Goal: Task Accomplishment & Management: Manage account settings

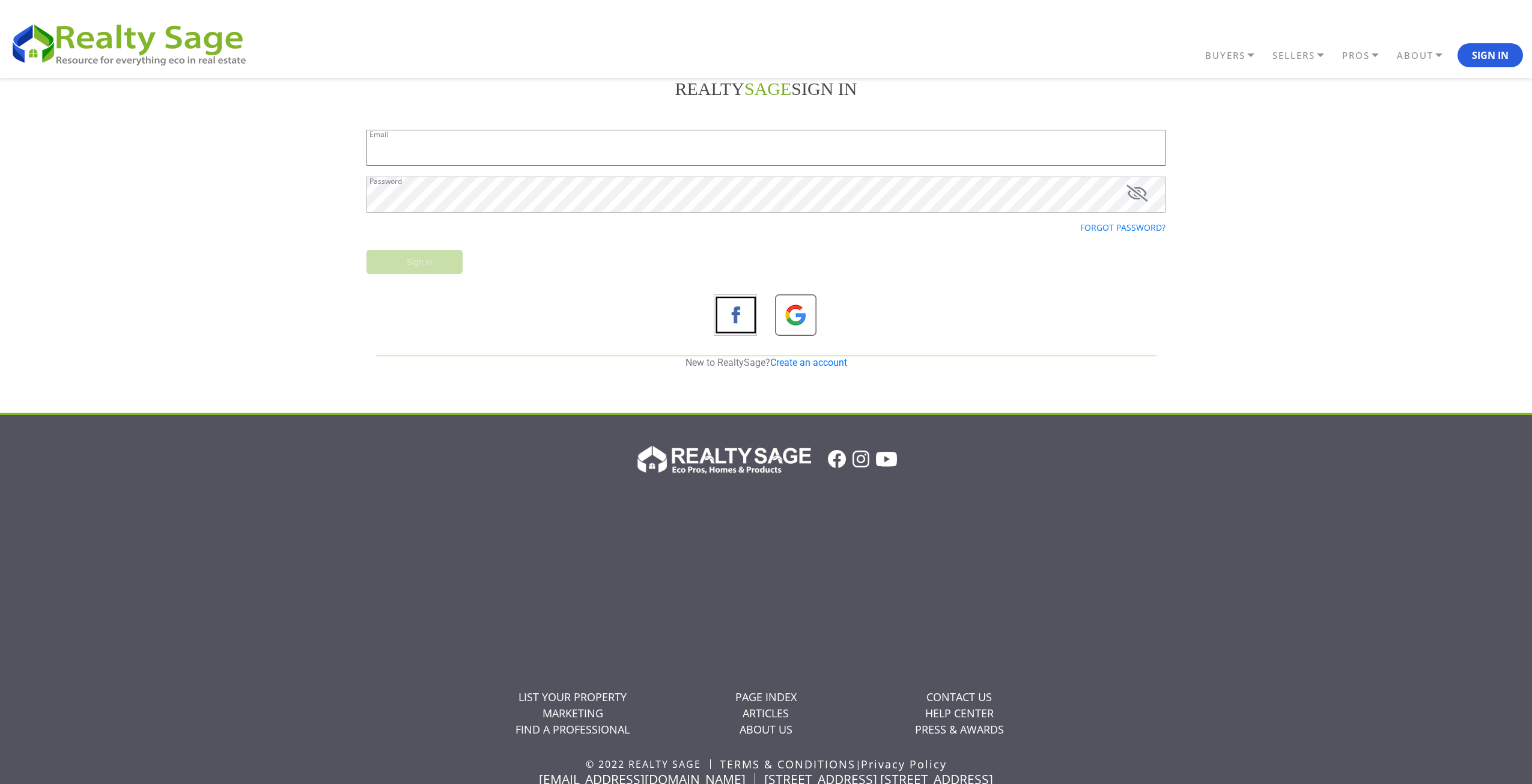
click at [542, 150] on input "Email" at bounding box center [766, 148] width 799 height 36
paste input "victoria@lakehouses4sale.net"
type input "victoria@lakehouses4sale.net"
click at [394, 262] on input "Sign in" at bounding box center [414, 262] width 96 height 24
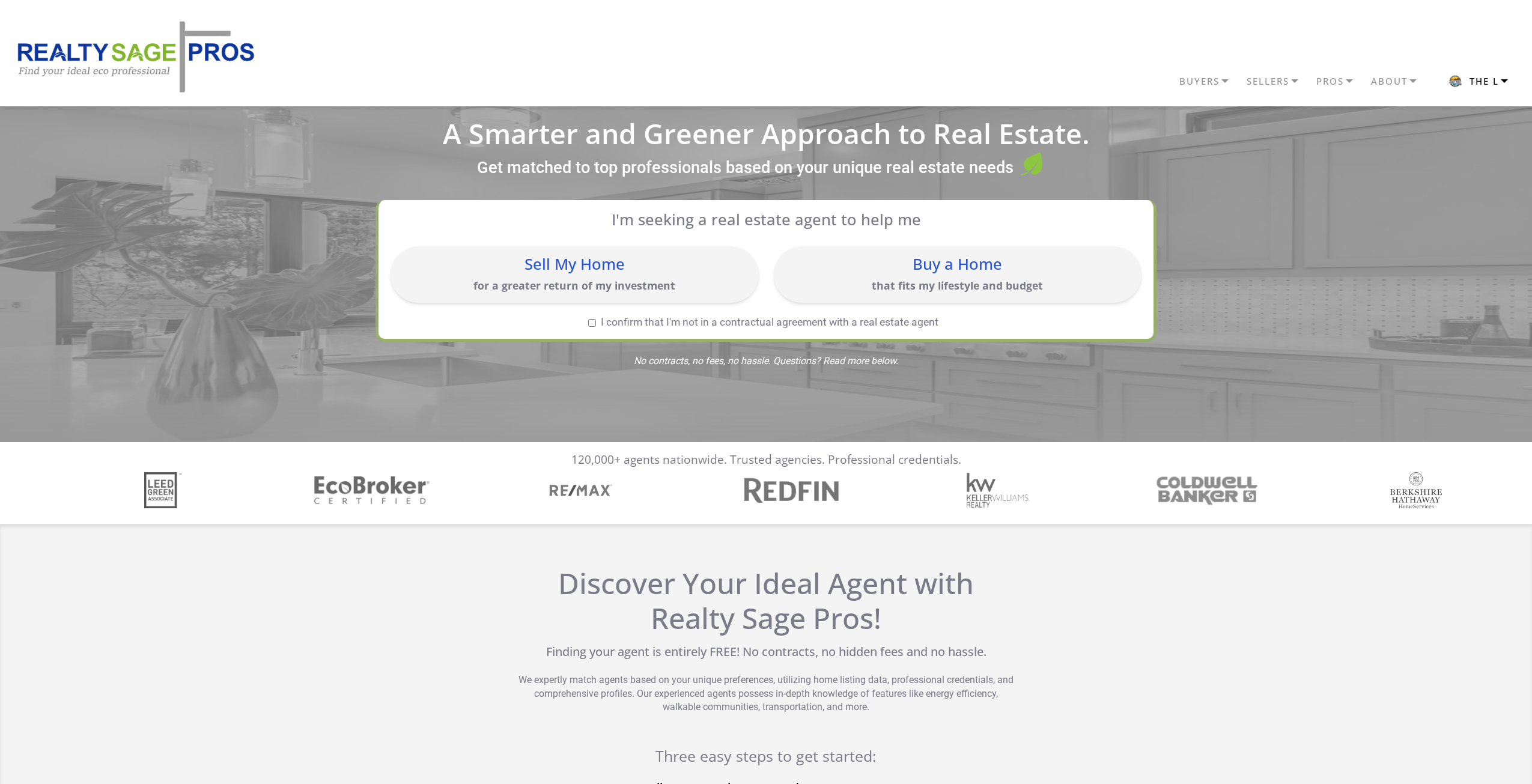
click at [1477, 77] on button "The L" at bounding box center [1477, 81] width 91 height 29
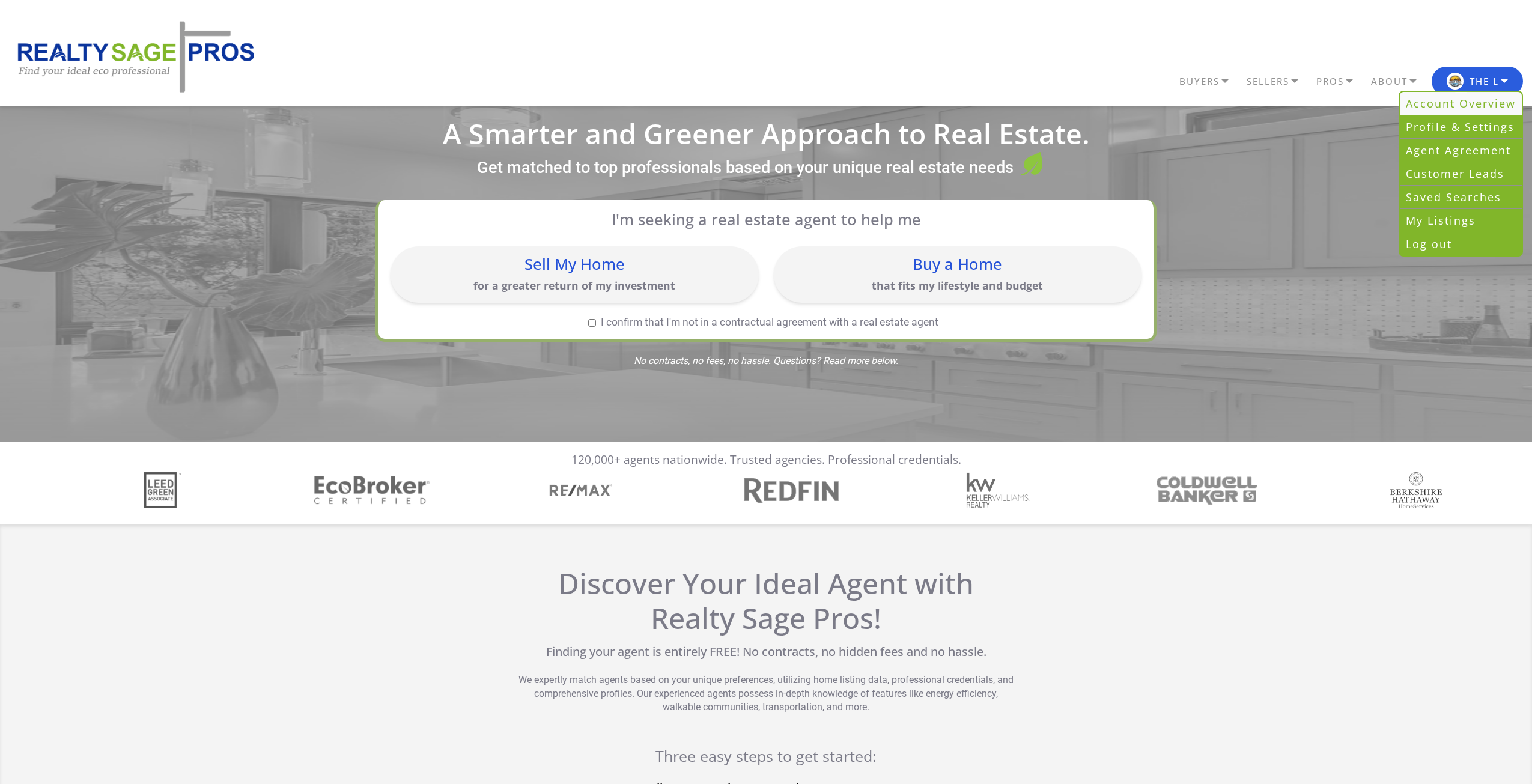
click at [1455, 102] on link "Account Overview" at bounding box center [1460, 103] width 122 height 23
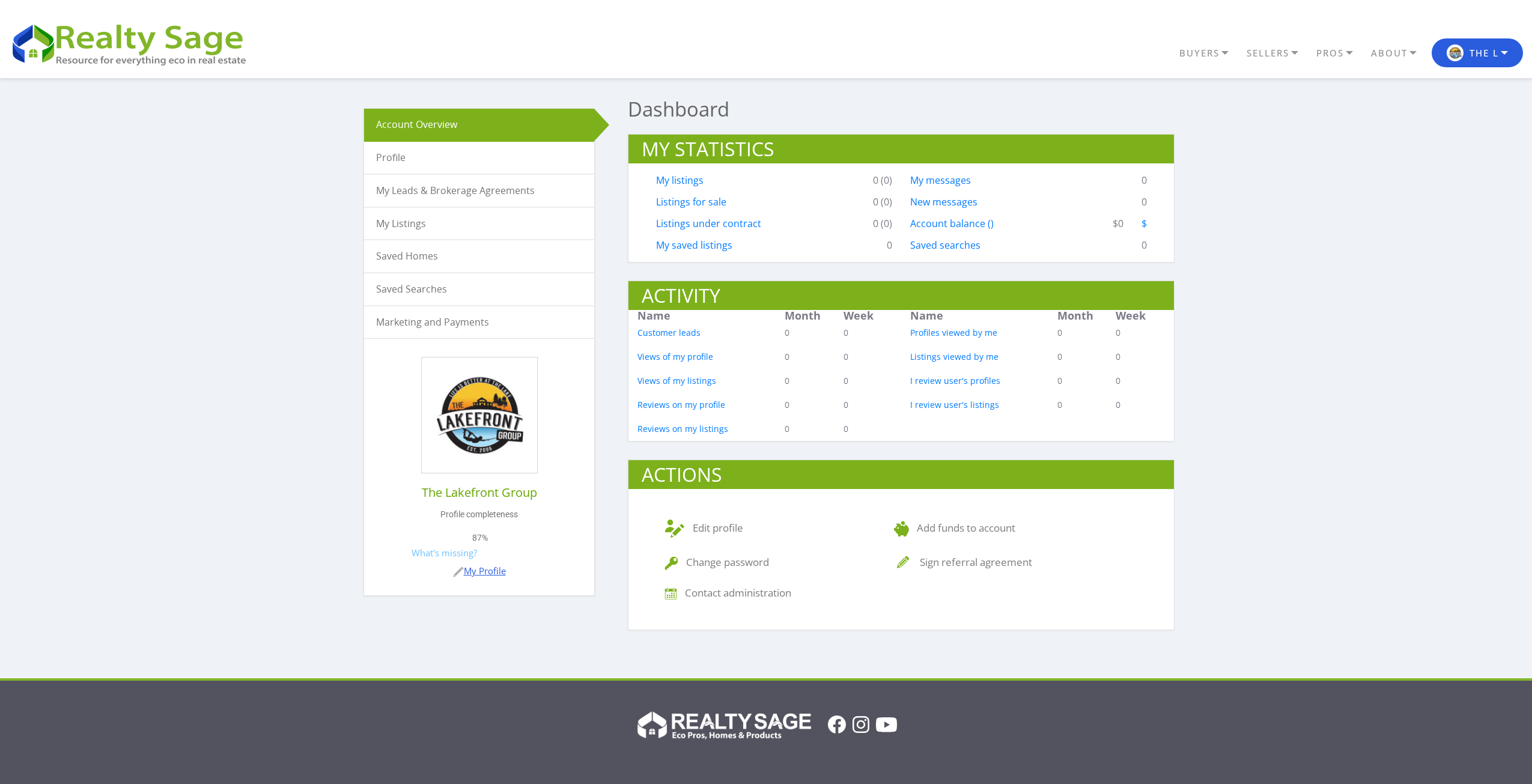
click at [483, 570] on link "My Profile" at bounding box center [479, 570] width 53 height 12
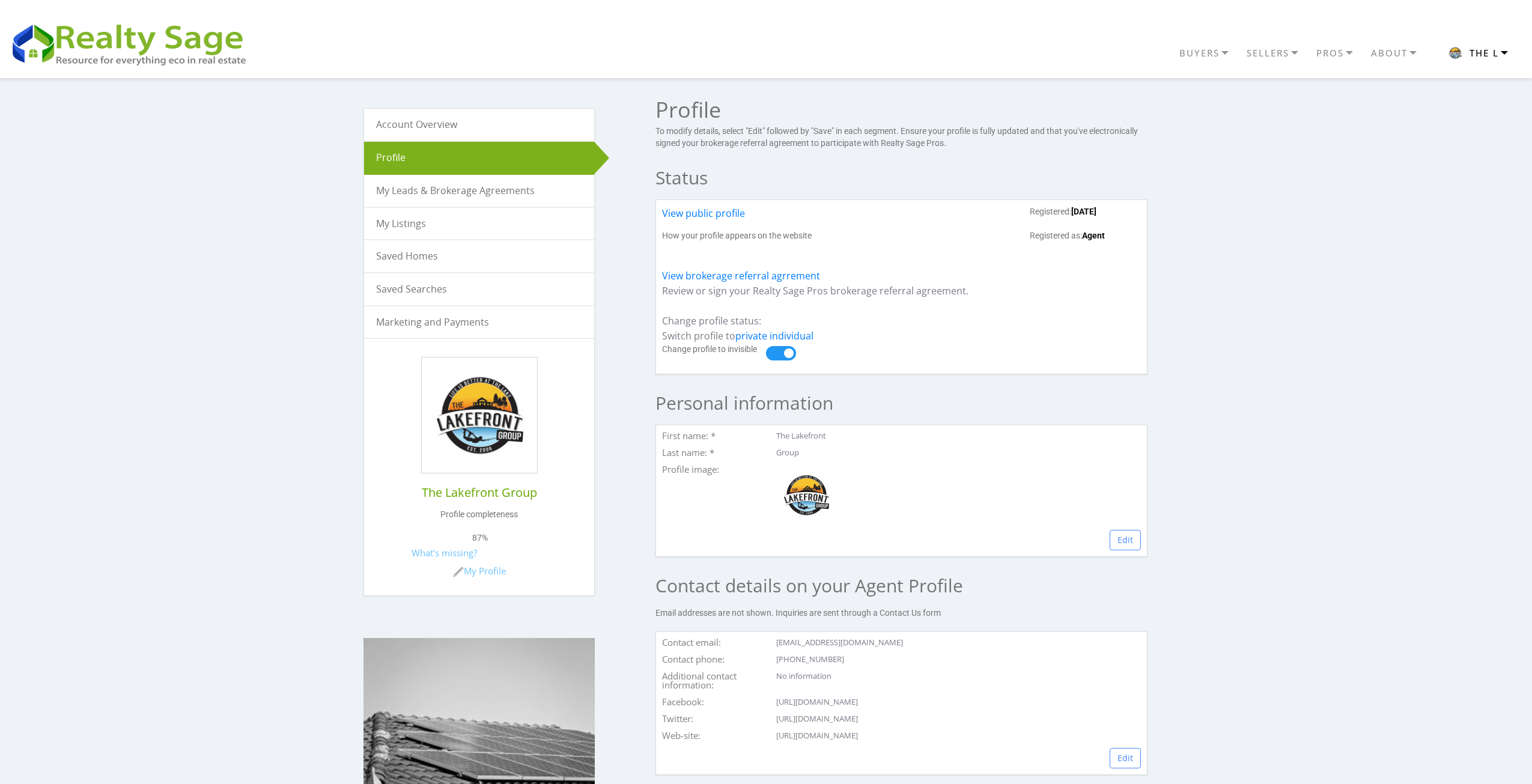
click at [1503, 53] on button "The L" at bounding box center [1477, 52] width 91 height 29
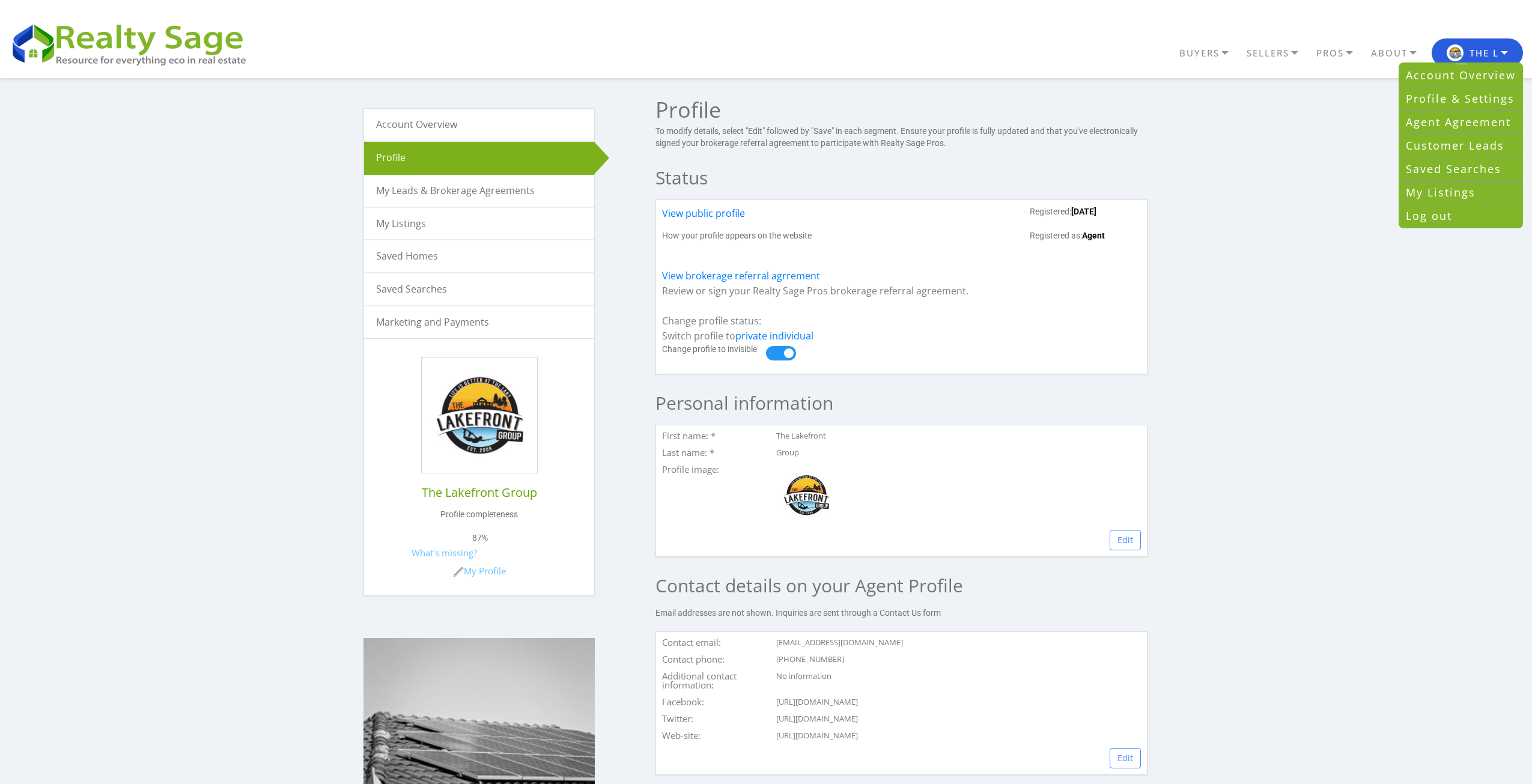
click at [435, 125] on link "Account Overview" at bounding box center [479, 124] width 230 height 32
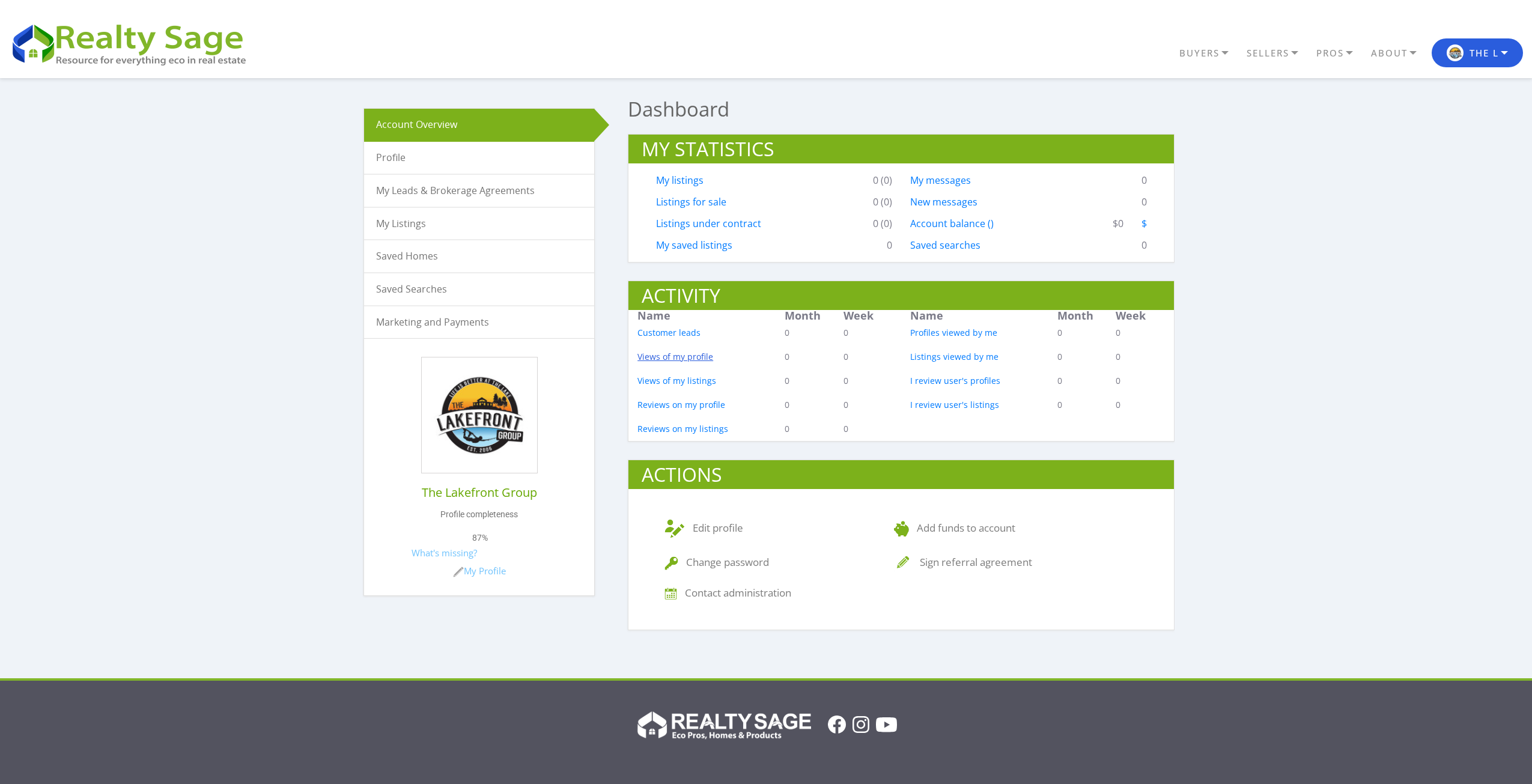
click at [697, 359] on link "Views of my profile" at bounding box center [674, 357] width 75 height 11
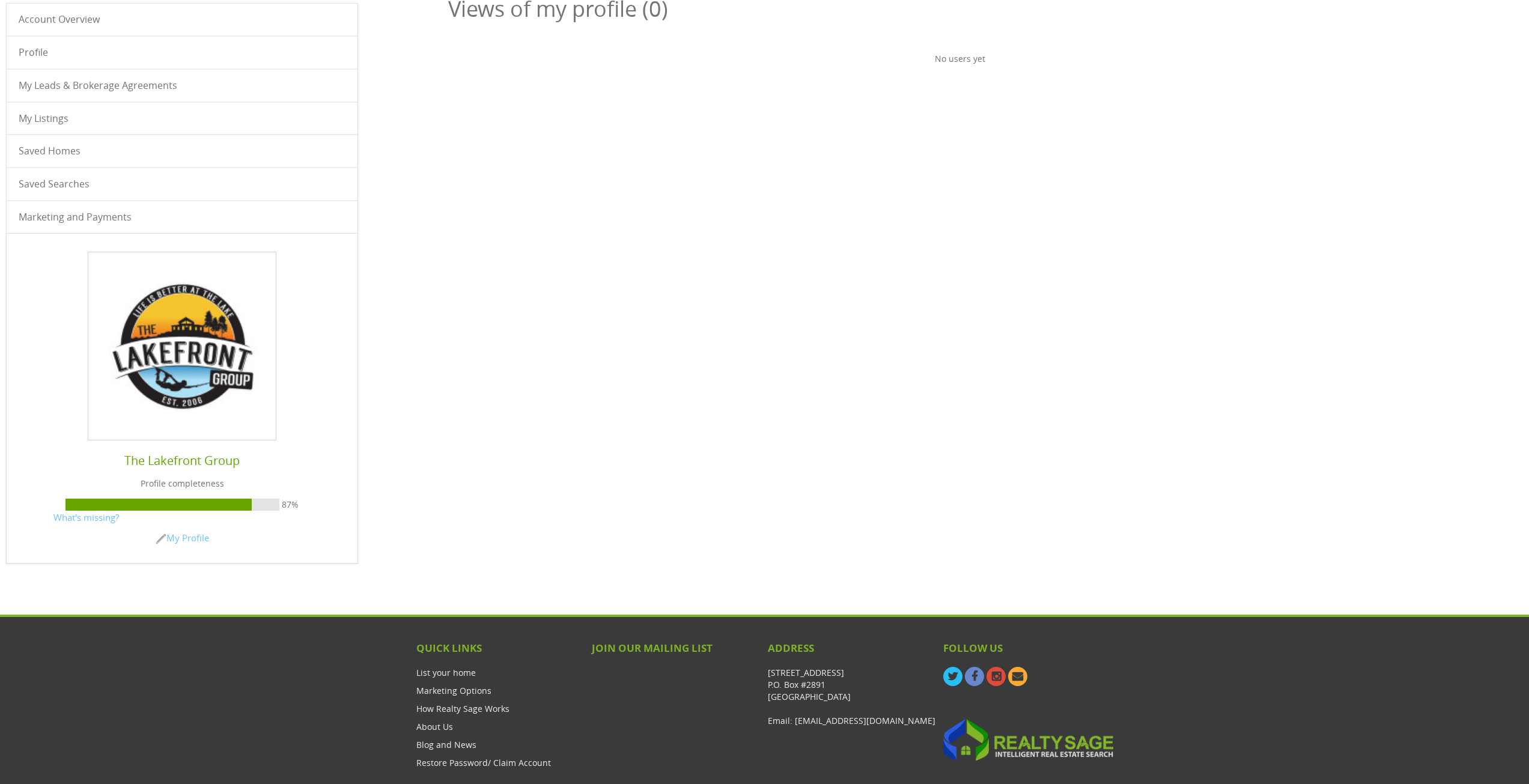
scroll to position [180, 0]
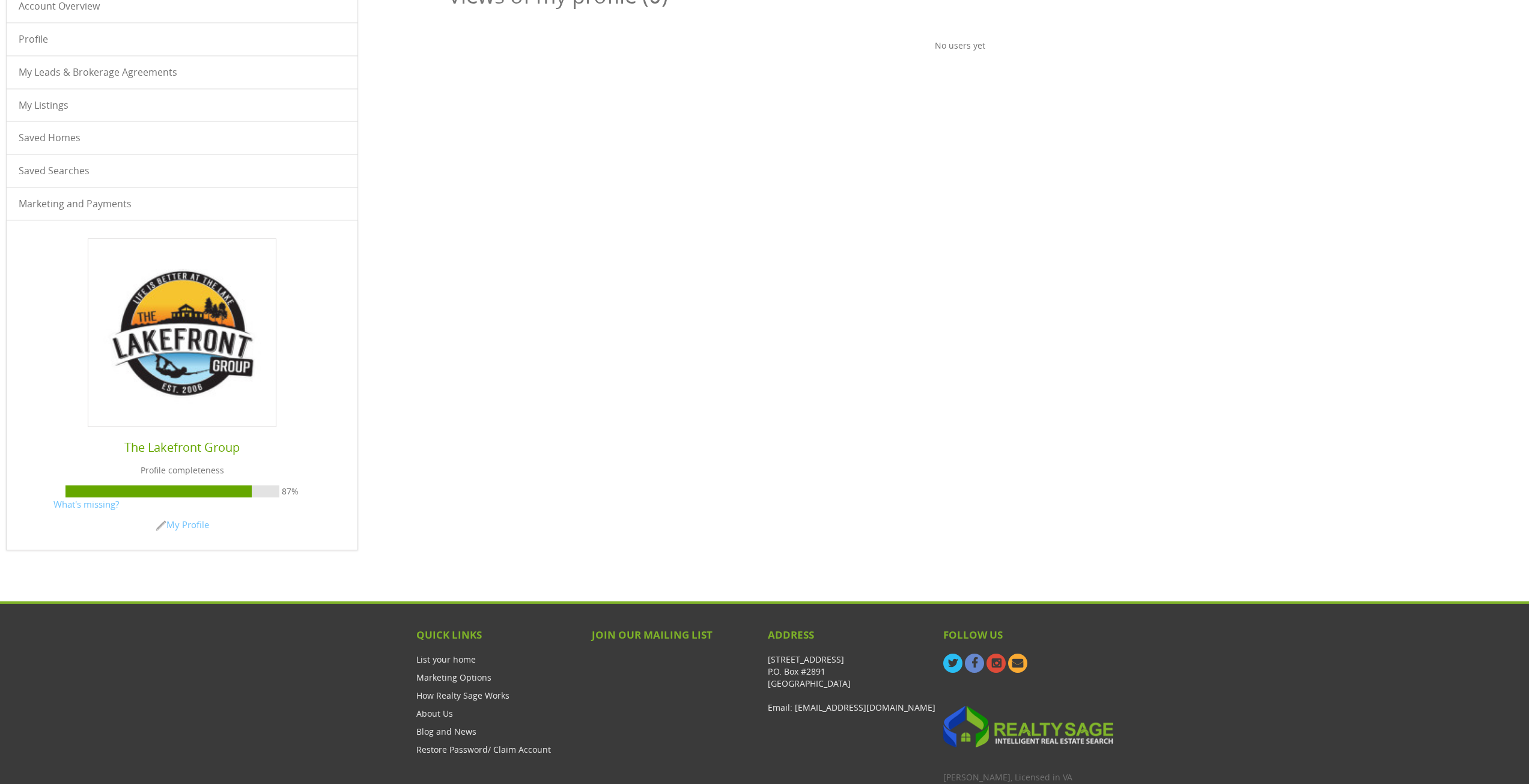
click at [181, 447] on h6 "The Lakefront Group" at bounding box center [182, 447] width 315 height 16
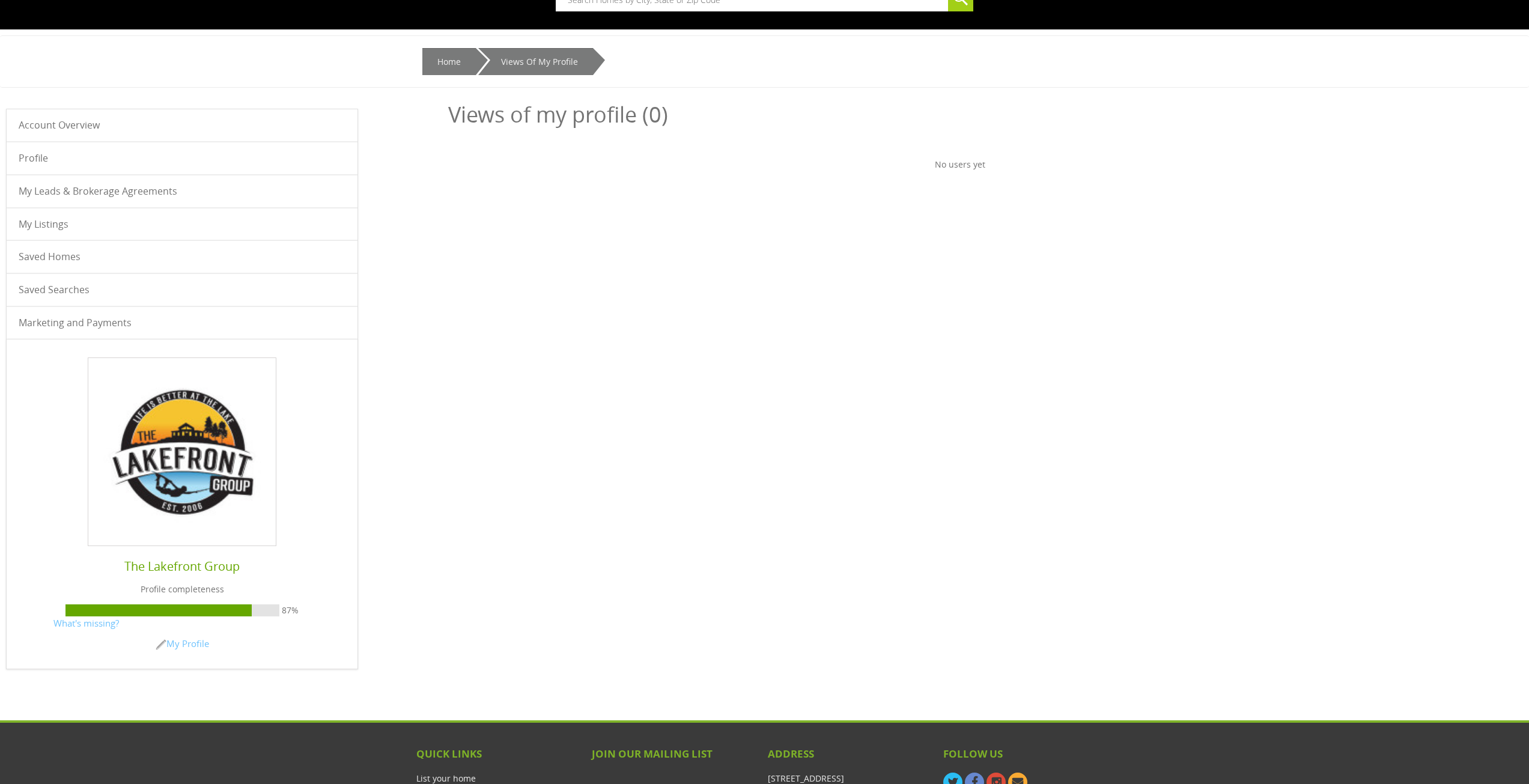
scroll to position [60, 0]
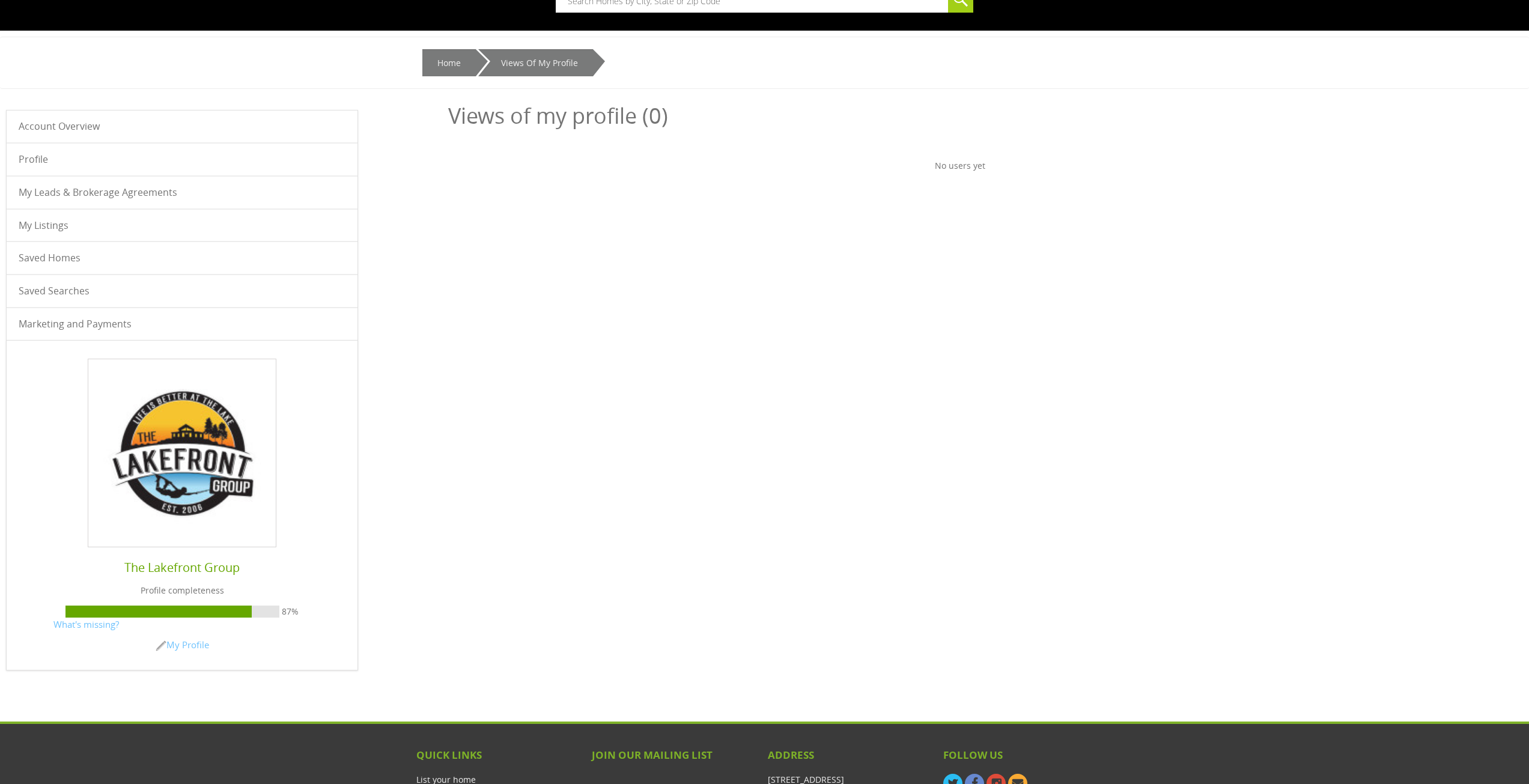
click at [26, 159] on link "Profile" at bounding box center [182, 160] width 351 height 32
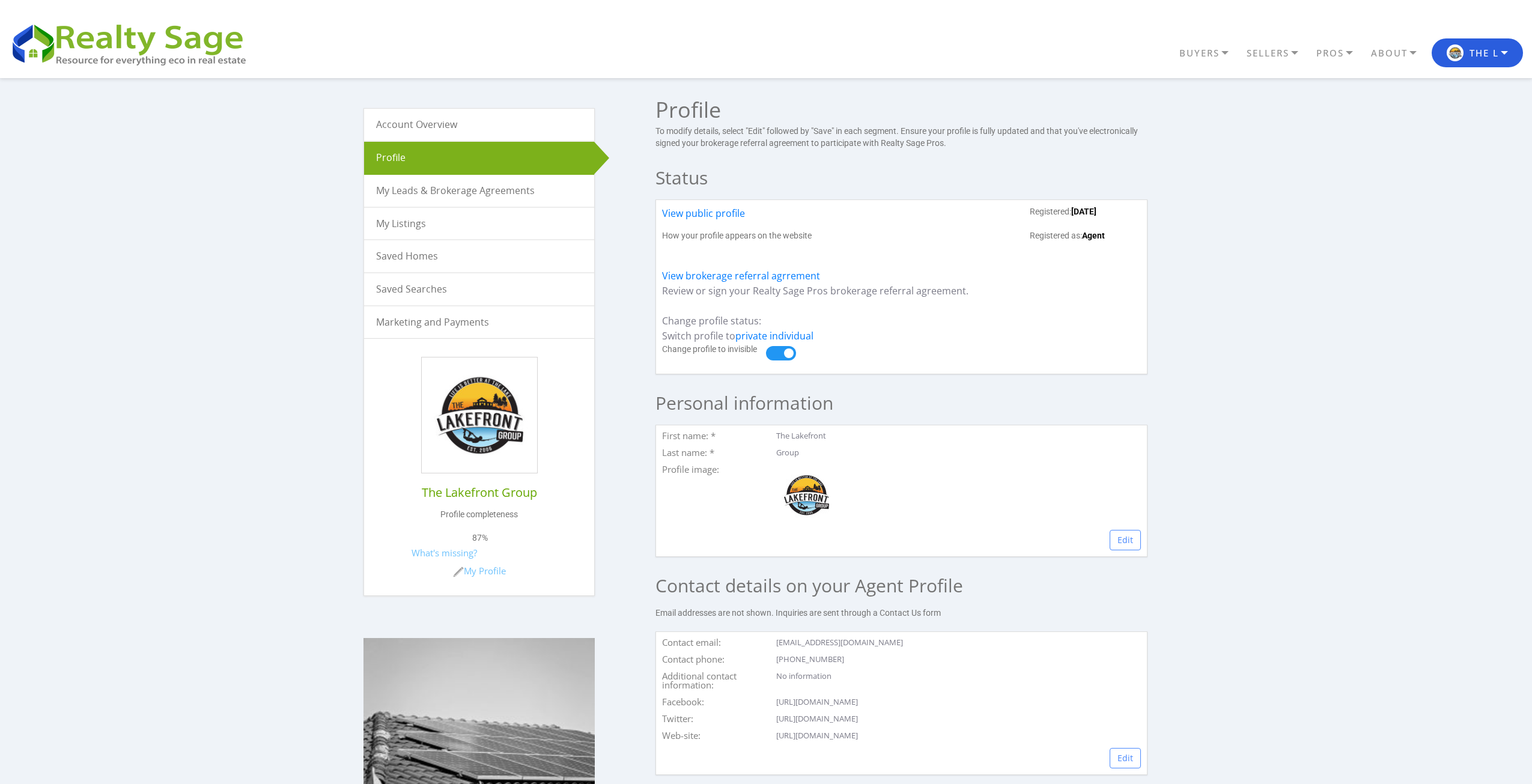
click at [783, 355] on span at bounding box center [781, 354] width 30 height 15
click at [0, 0] on input "checkbox" at bounding box center [0, 0] width 0 height 0
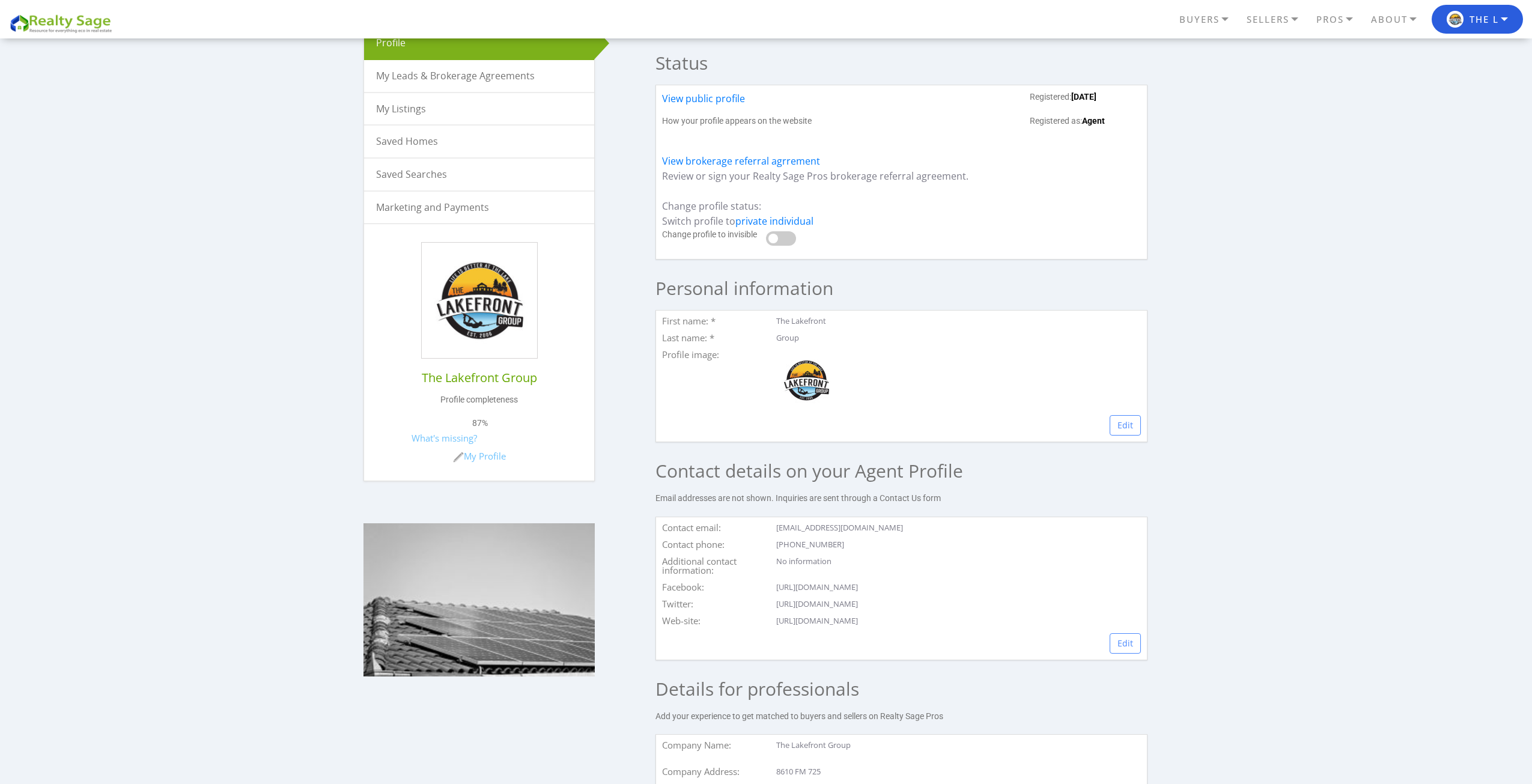
scroll to position [120, 0]
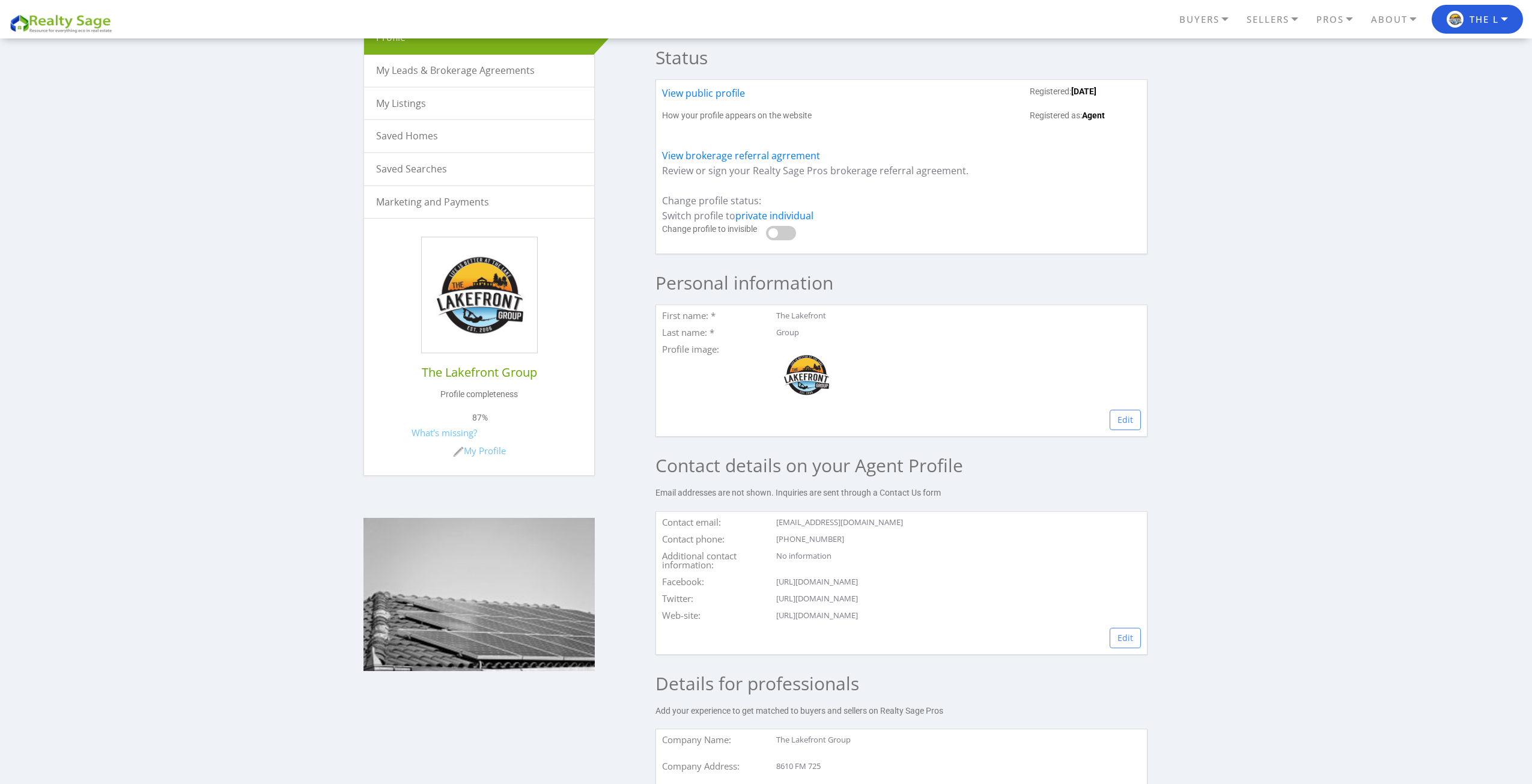
click at [782, 229] on span at bounding box center [781, 233] width 30 height 15
click at [0, 0] on input "checkbox" at bounding box center [0, 0] width 0 height 0
click at [479, 368] on h6 "The Lakefront Group" at bounding box center [478, 372] width 194 height 15
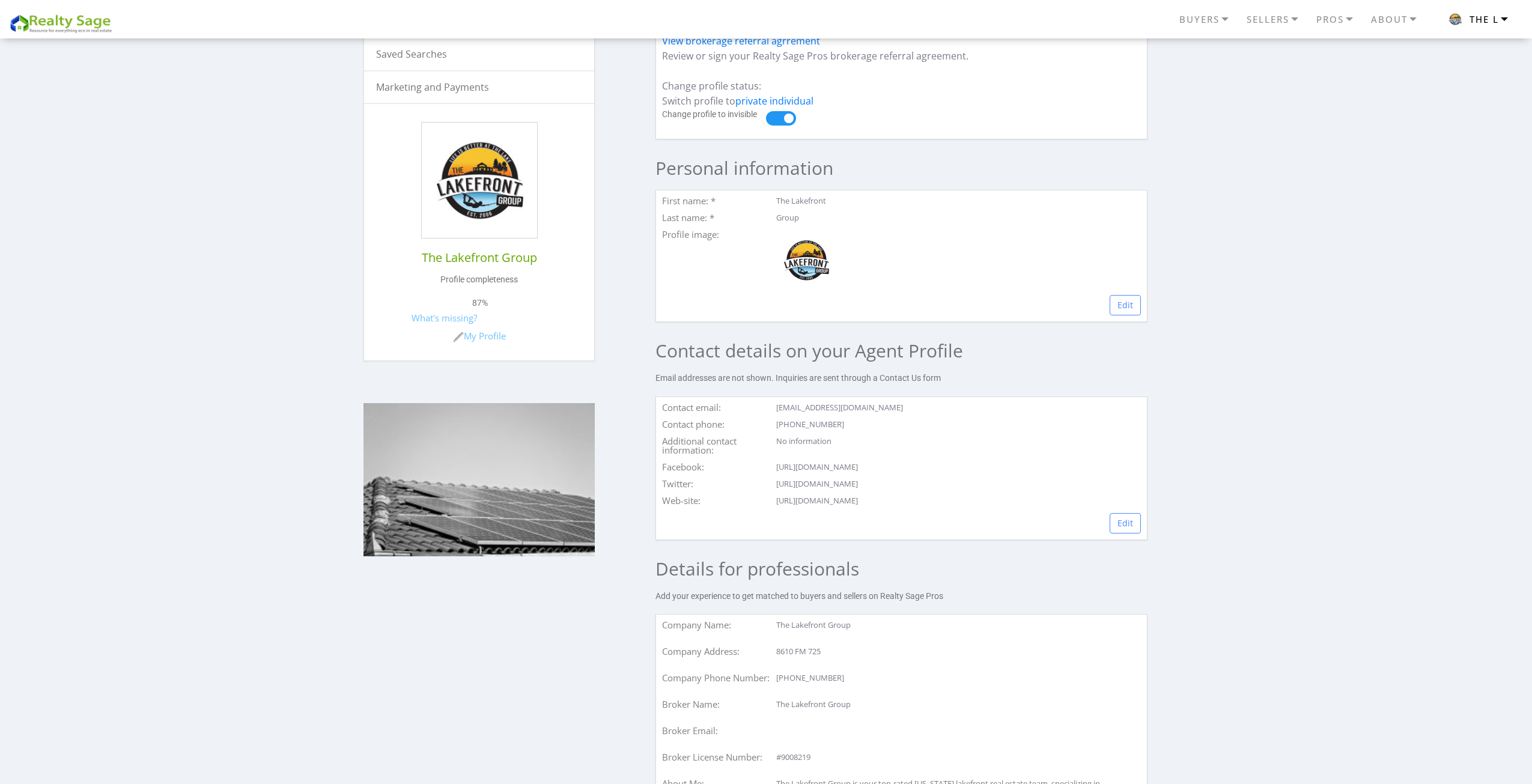
scroll to position [180, 0]
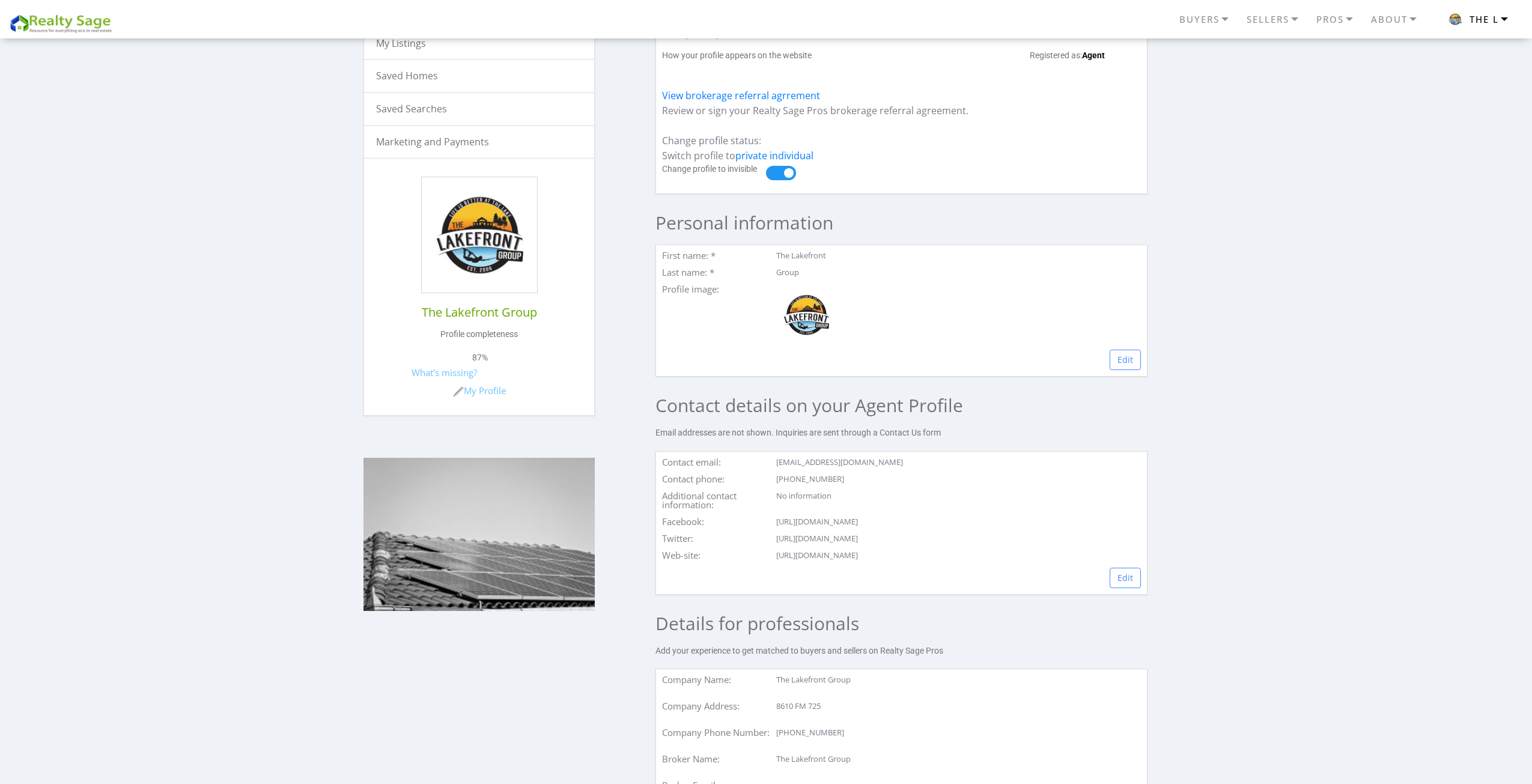
click at [1454, 9] on button "The L" at bounding box center [1477, 19] width 91 height 29
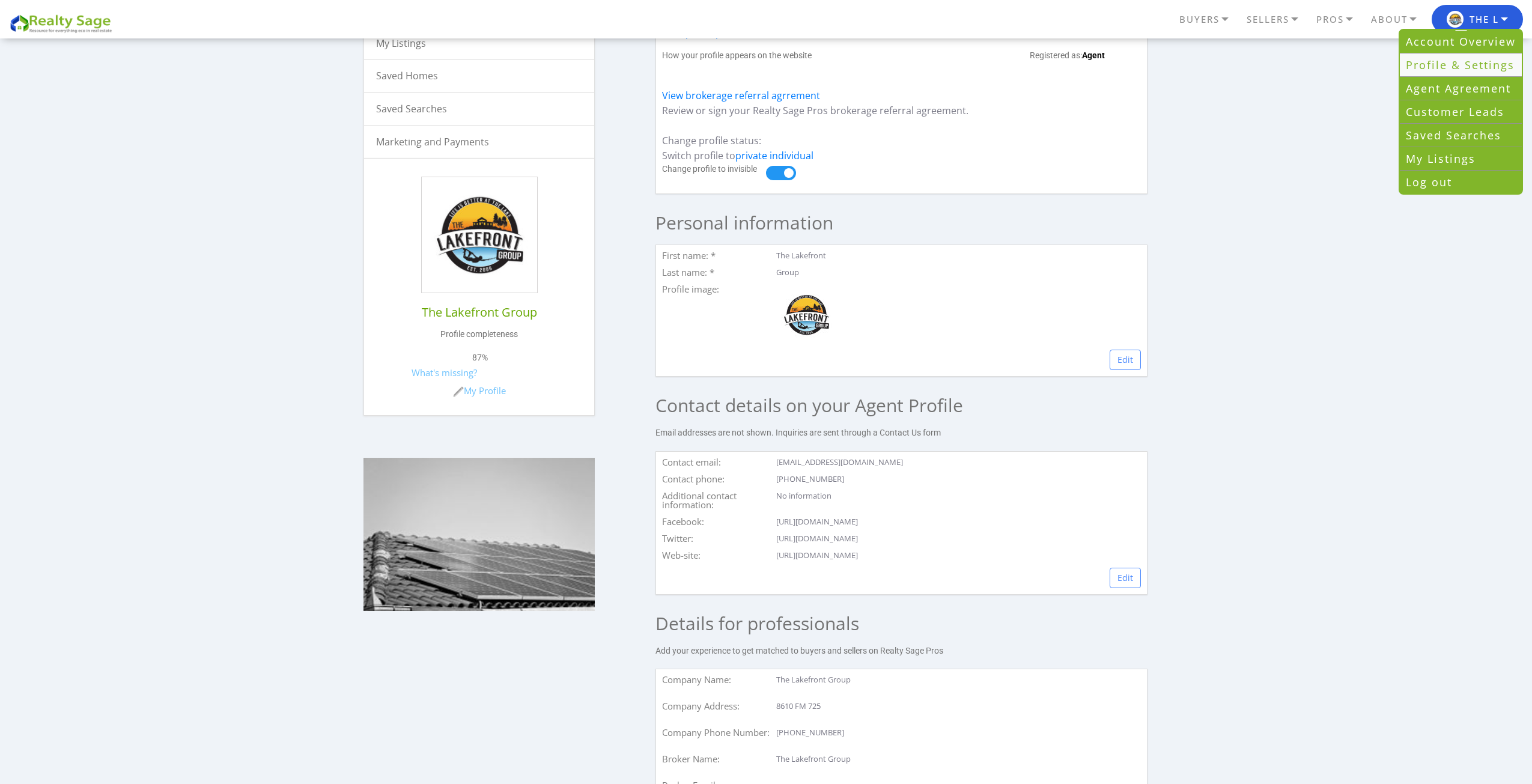
click at [1446, 64] on link "Profile & Settings" at bounding box center [1460, 65] width 122 height 23
